Goal: Use online tool/utility: Use online tool/utility

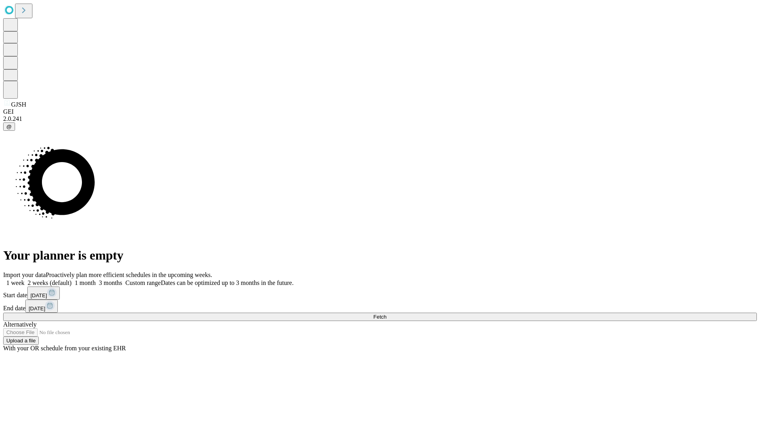
click at [387, 314] on span "Fetch" at bounding box center [380, 317] width 13 height 6
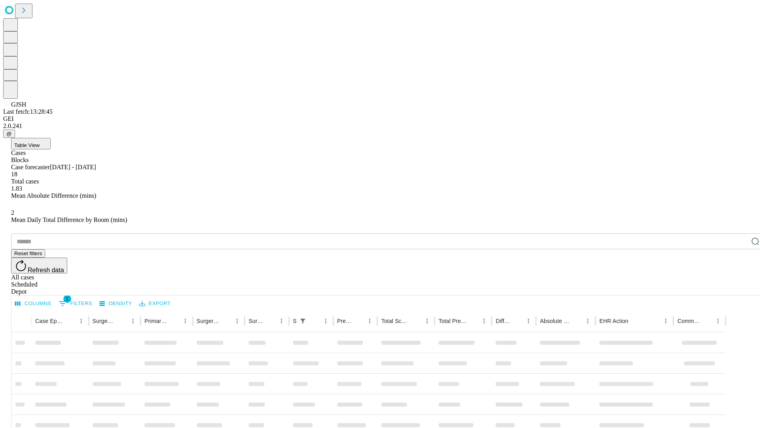
click at [740, 288] on div "Depot" at bounding box center [388, 291] width 754 height 7
